Goal: Task Accomplishment & Management: Manage account settings

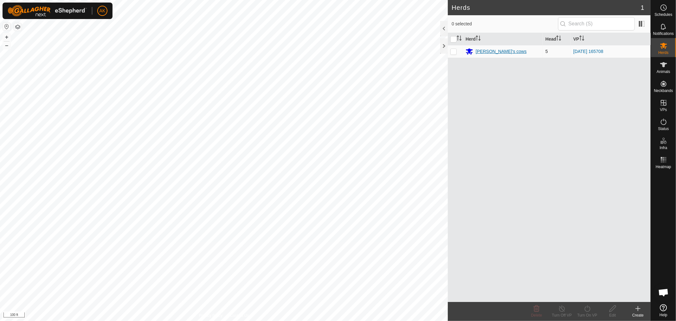
click at [487, 50] on div "[PERSON_NAME]'s cows" at bounding box center [500, 51] width 51 height 7
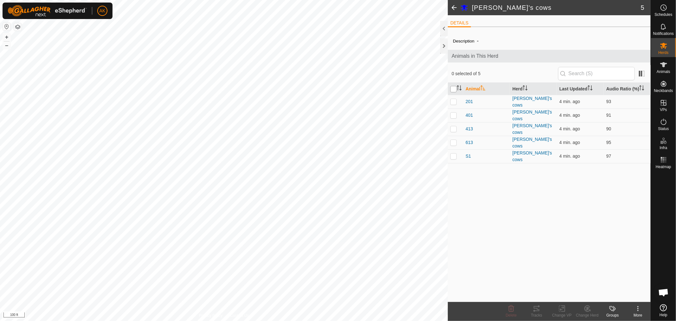
click at [455, 87] on input "checkbox" at bounding box center [453, 89] width 6 height 6
checkbox input "true"
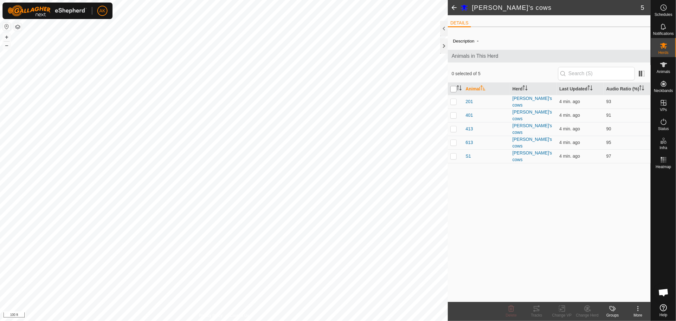
checkbox input "true"
click at [537, 311] on div "Tracks" at bounding box center [536, 311] width 25 height 19
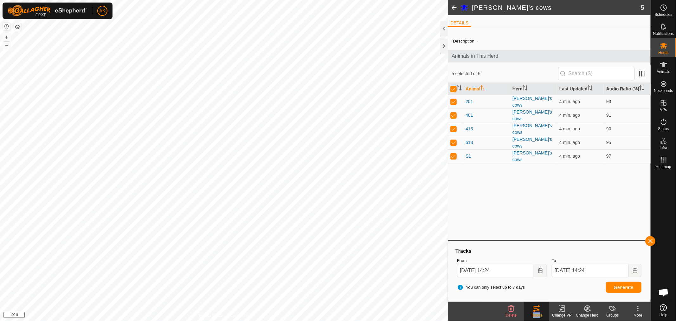
click at [452, 186] on div "[PERSON_NAME]'s cows 5 DETAILS Description - Animals in This Herd 5 selected of…" at bounding box center [325, 160] width 650 height 321
click at [455, 8] on span at bounding box center [454, 7] width 13 height 15
